Goal: Task Accomplishment & Management: Manage account settings

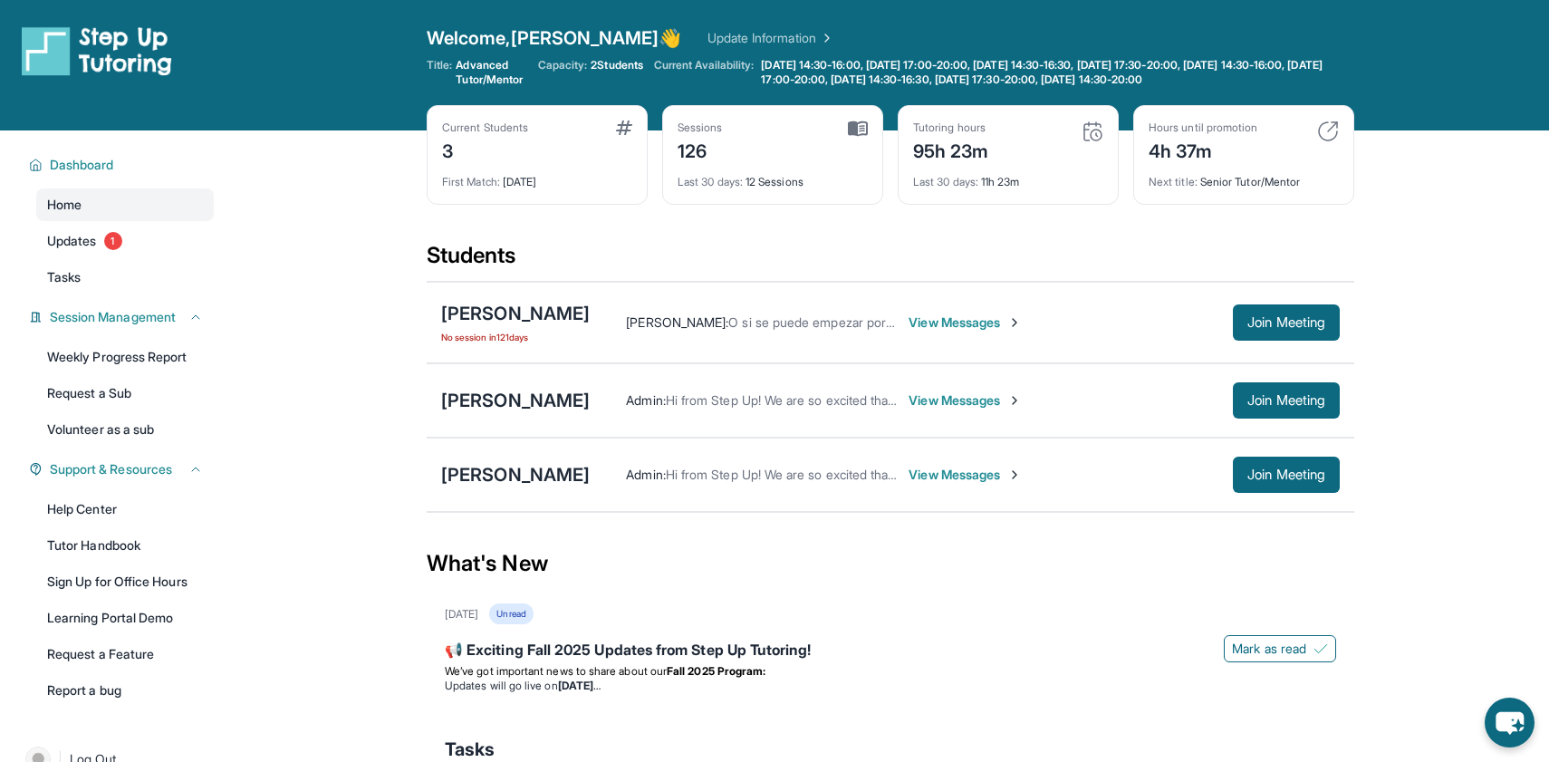
click at [199, 375] on div "Weekly Progress Report Request a Sub Volunteer as a sub" at bounding box center [125, 393] width 178 height 105
